Goal: Find specific page/section: Find specific page/section

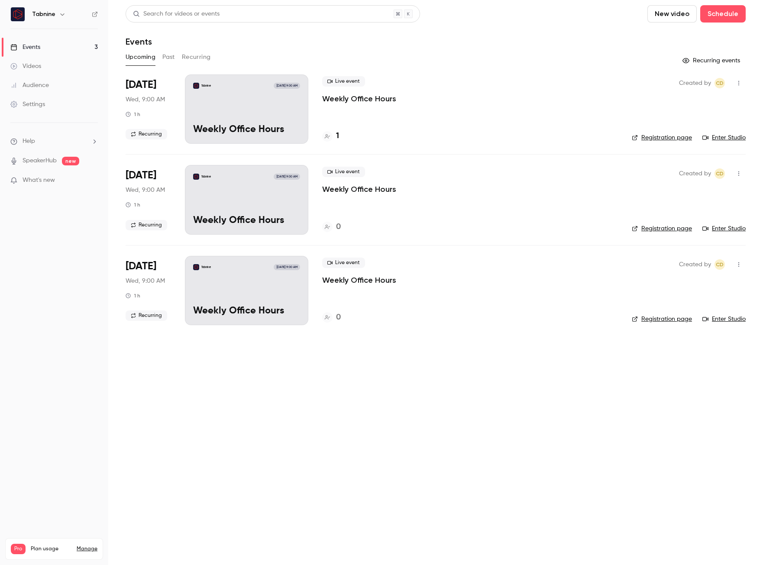
click at [33, 67] on div "Videos" at bounding box center [25, 66] width 31 height 9
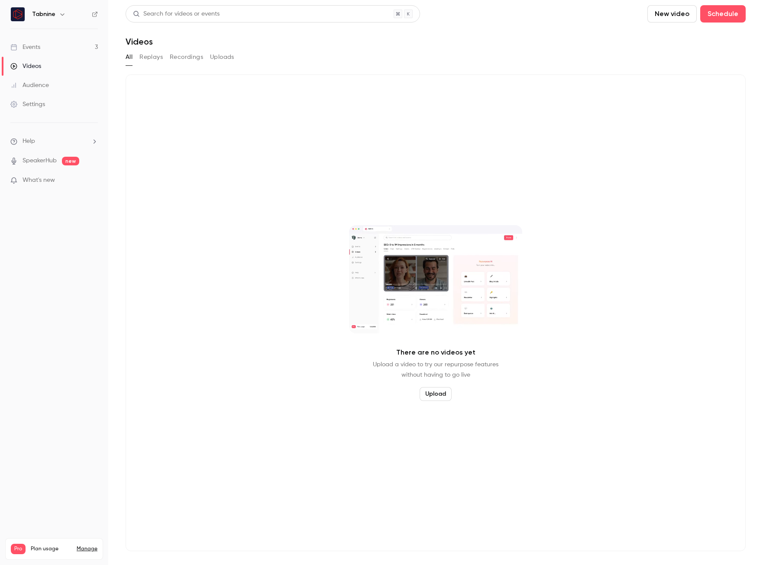
click at [39, 48] on div "Events" at bounding box center [25, 47] width 30 height 9
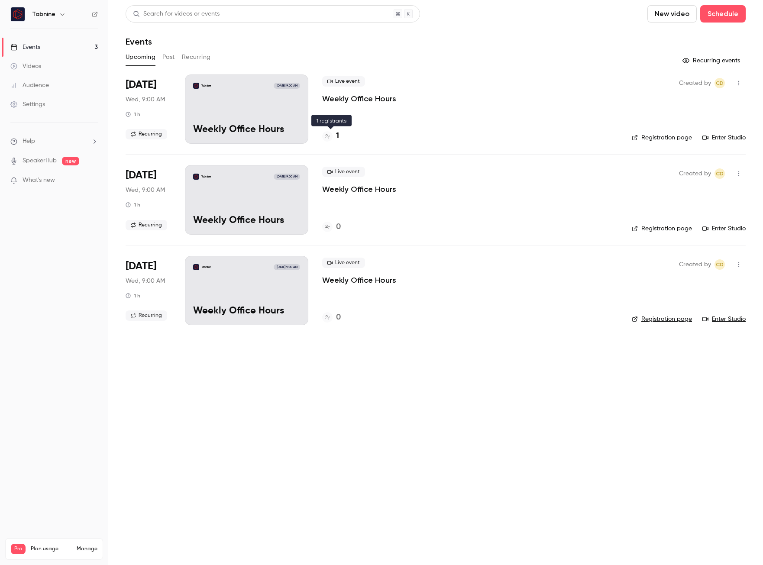
click at [338, 135] on h4 "1" at bounding box center [337, 136] width 3 height 12
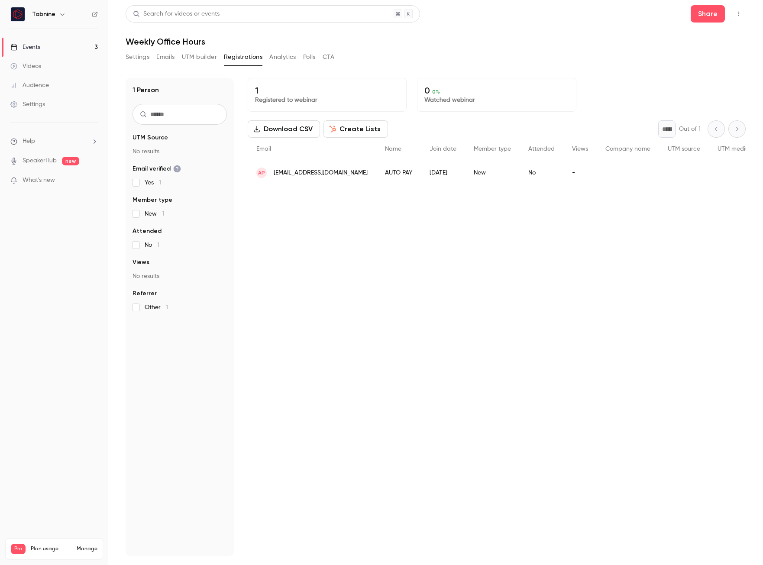
click at [27, 64] on div "Videos" at bounding box center [25, 66] width 31 height 9
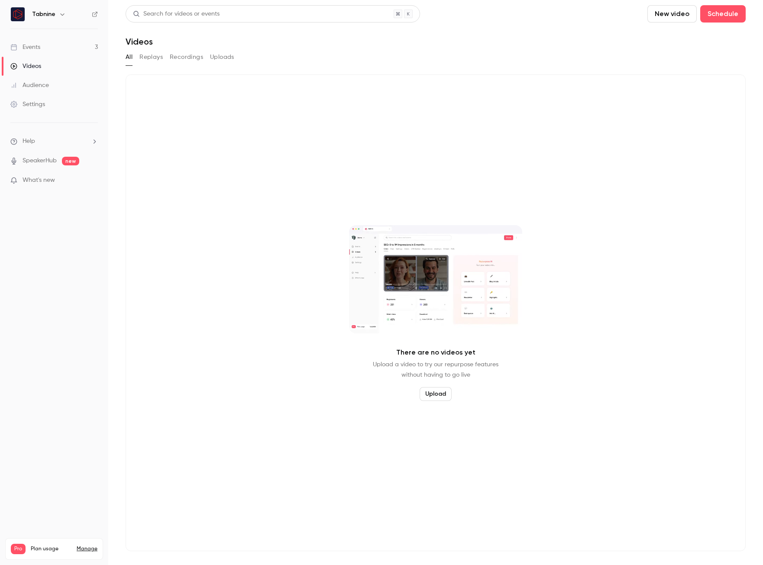
click at [211, 58] on button "Uploads" at bounding box center [222, 57] width 24 height 14
click at [35, 47] on div "Events" at bounding box center [25, 47] width 30 height 9
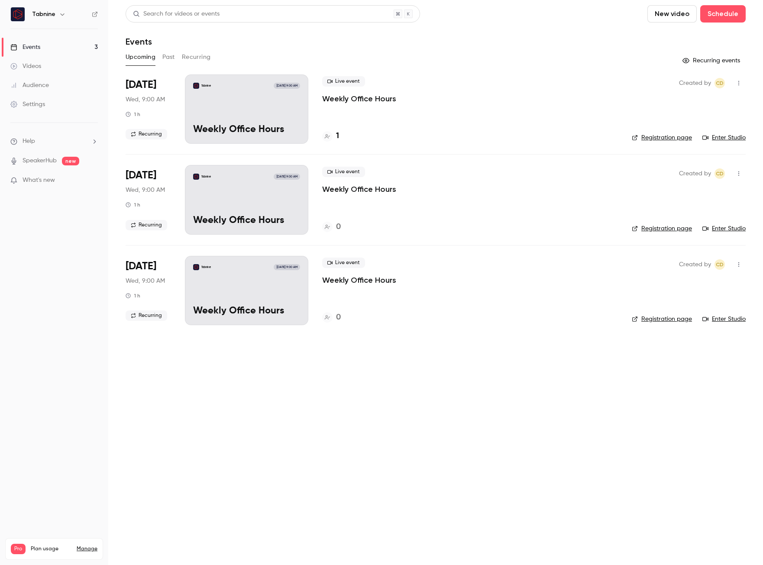
click at [215, 116] on div "Tabnine [DATE] 9:00 AM Weekly Office Hours" at bounding box center [246, 108] width 123 height 69
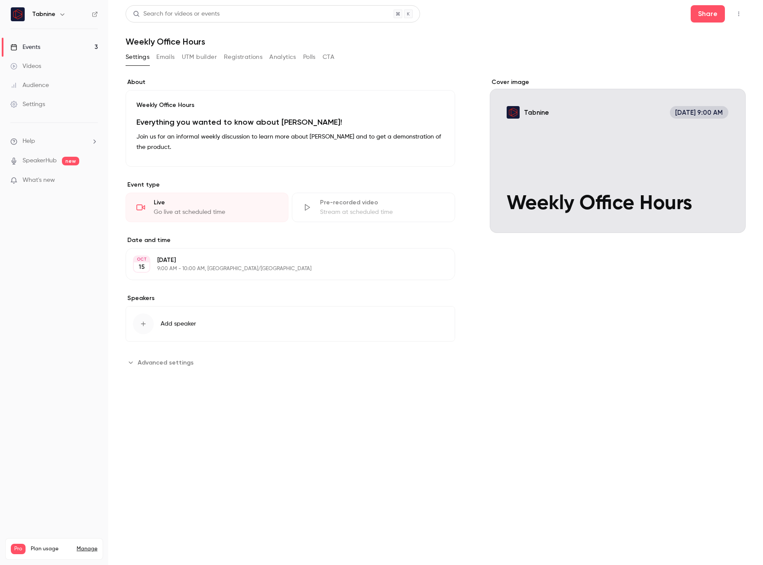
click at [29, 70] on div "Videos" at bounding box center [25, 66] width 31 height 9
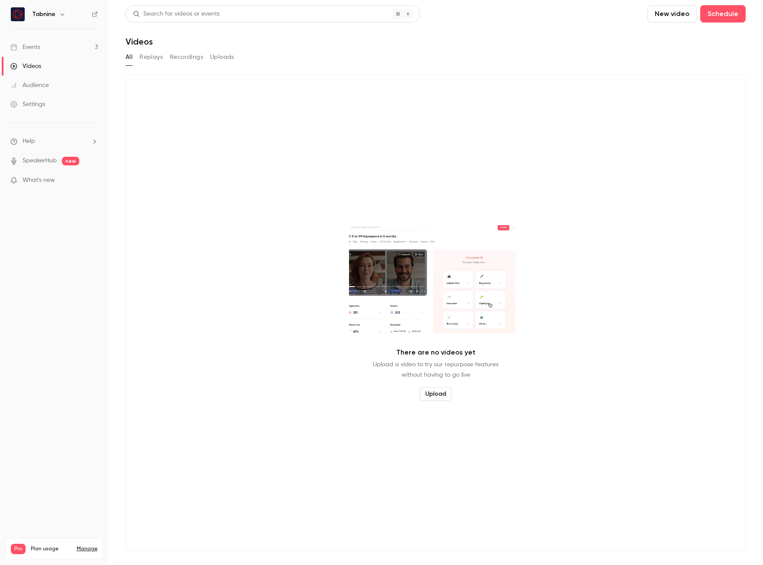
click at [25, 47] on div "Events" at bounding box center [25, 47] width 30 height 9
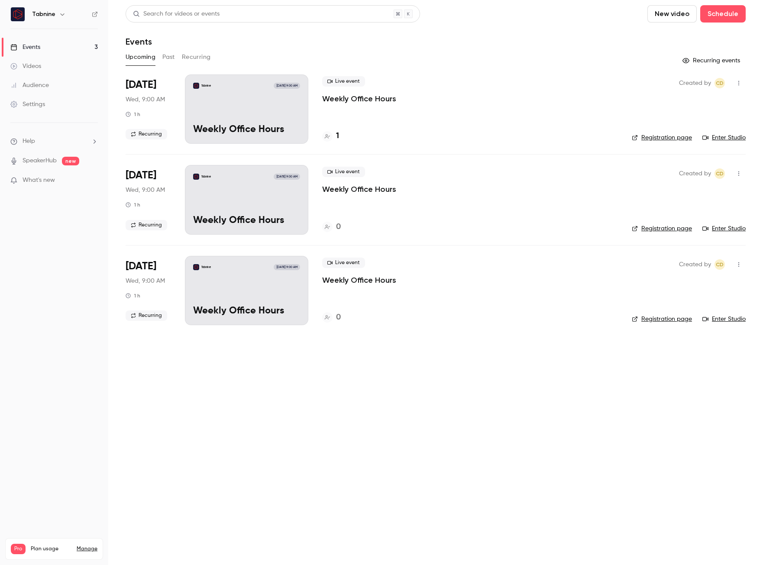
click at [250, 126] on p "Weekly Office Hours" at bounding box center [246, 129] width 107 height 11
